Goal: Obtain resource: Download file/media

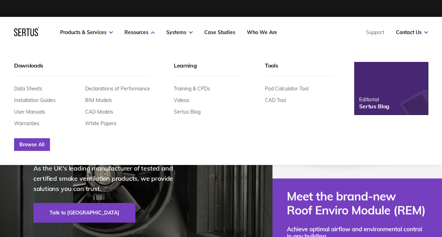
click at [24, 147] on link "Browse All" at bounding box center [32, 144] width 36 height 13
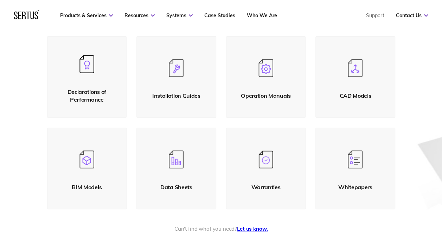
scroll to position [141, 0]
click at [76, 99] on div "Declarations of Performance" at bounding box center [87, 96] width 65 height 16
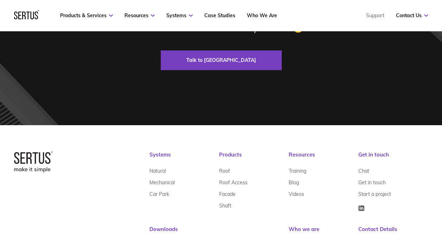
scroll to position [563, 0]
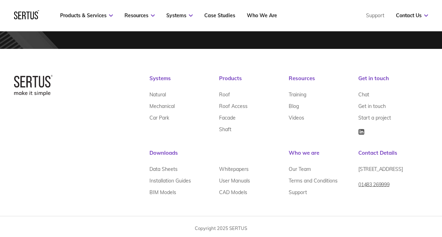
click at [86, 166] on div "Systems Natural Mechanical Car Park Products Roof Roof Access Facade Shaft Reso…" at bounding box center [221, 136] width 414 height 123
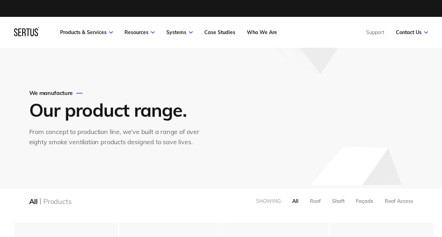
scroll to position [928, 424]
